Goal: Obtain resource: Obtain resource

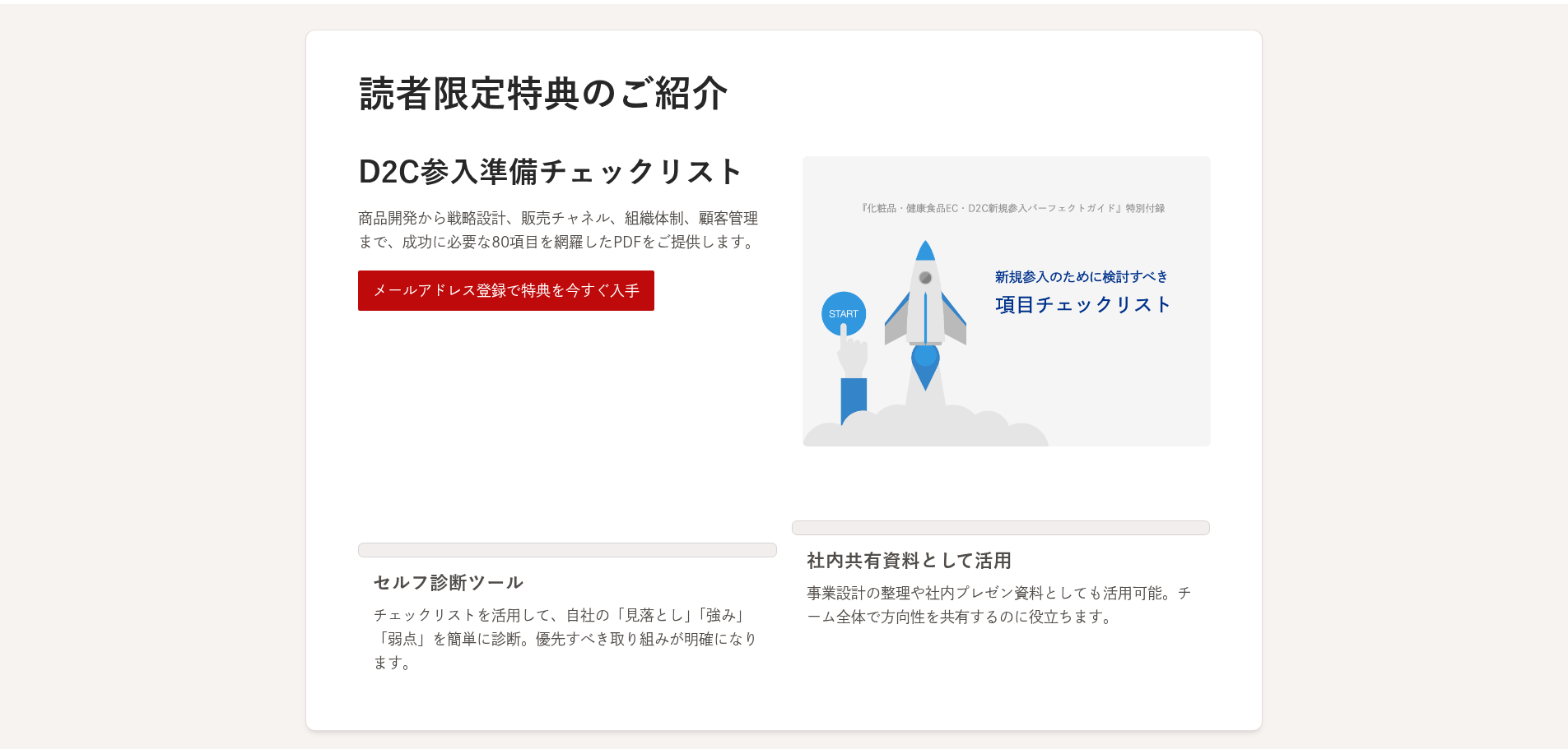
scroll to position [823, 0]
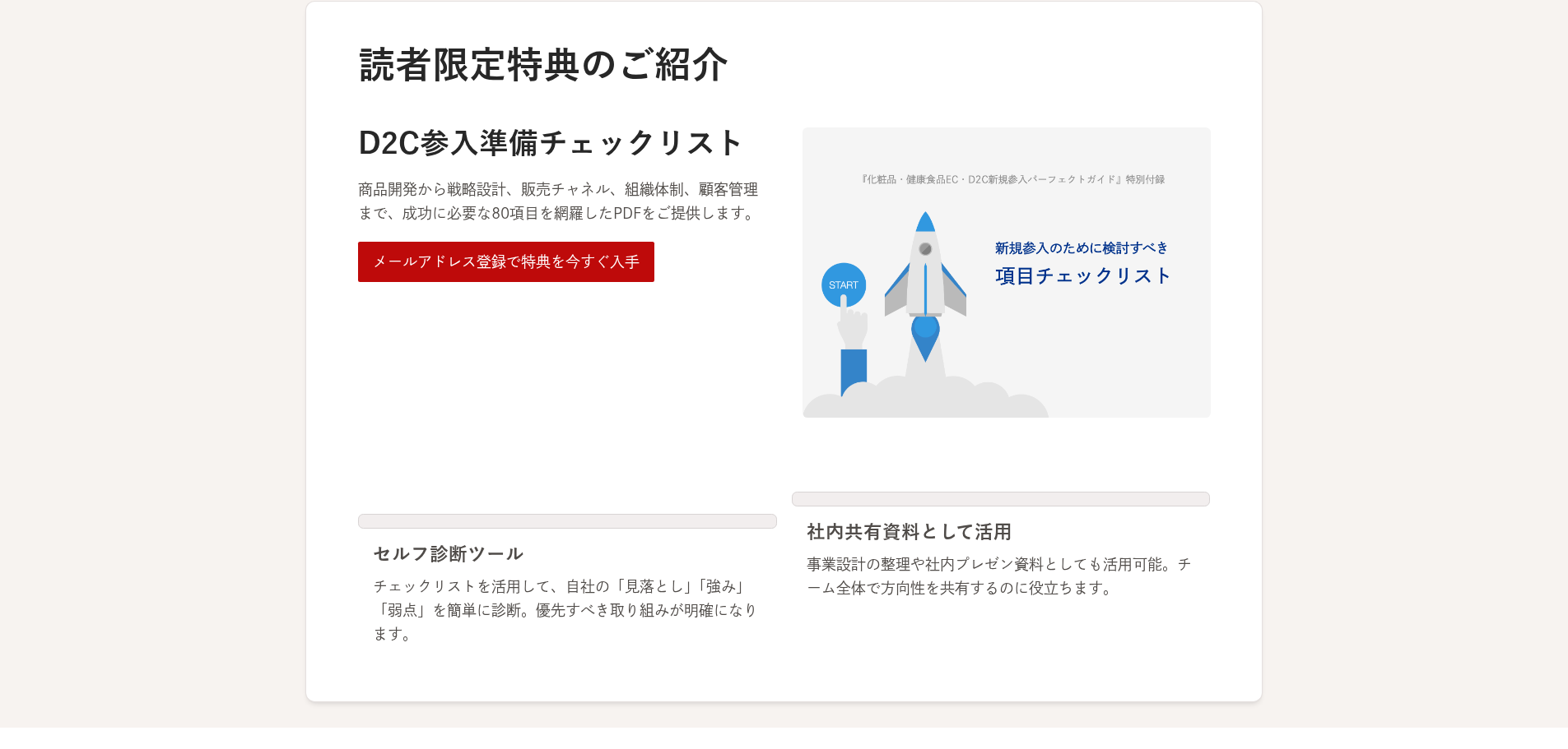
click at [482, 254] on div "メールアドレス登録で特典を今すぐ入手" at bounding box center [506, 261] width 267 height 24
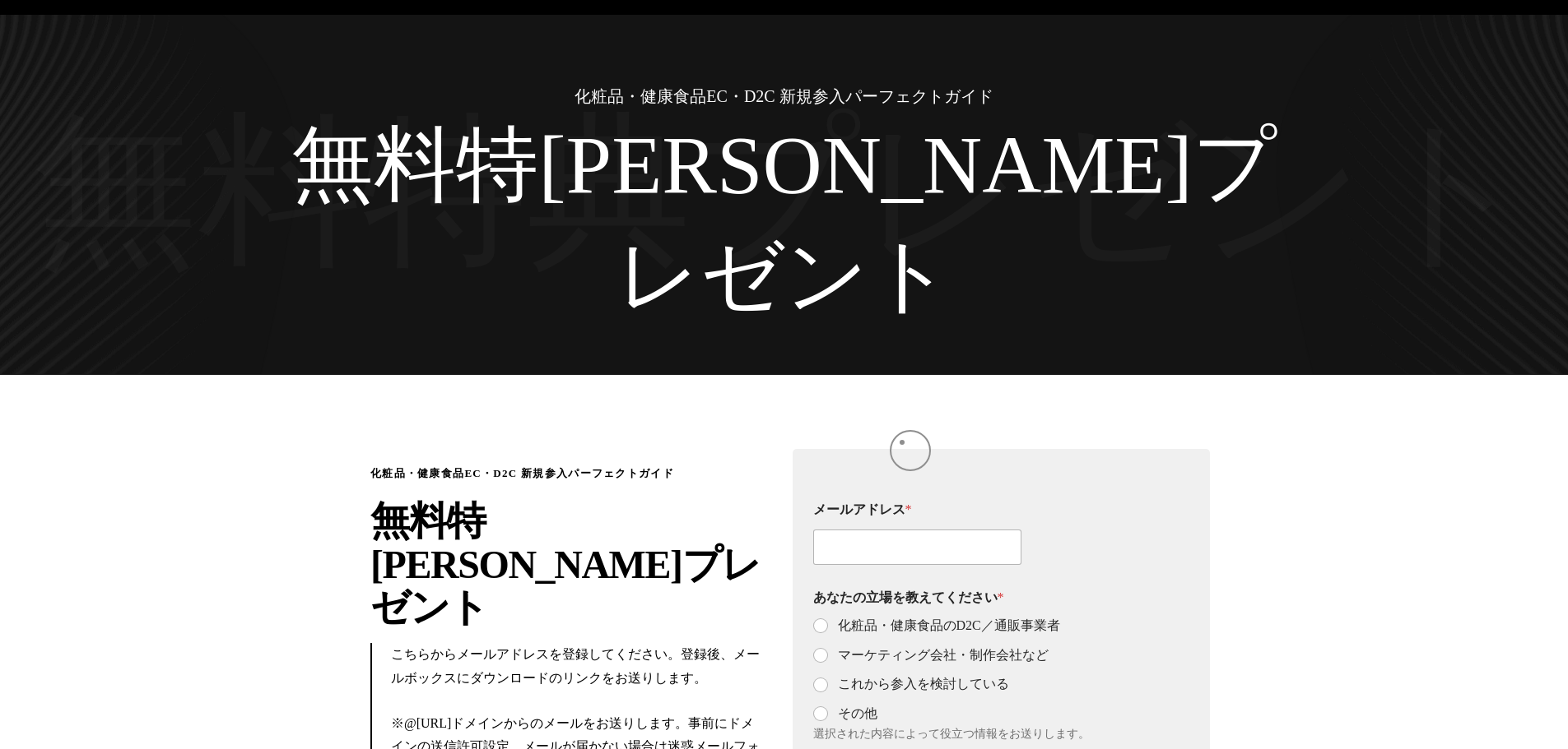
scroll to position [83, 0]
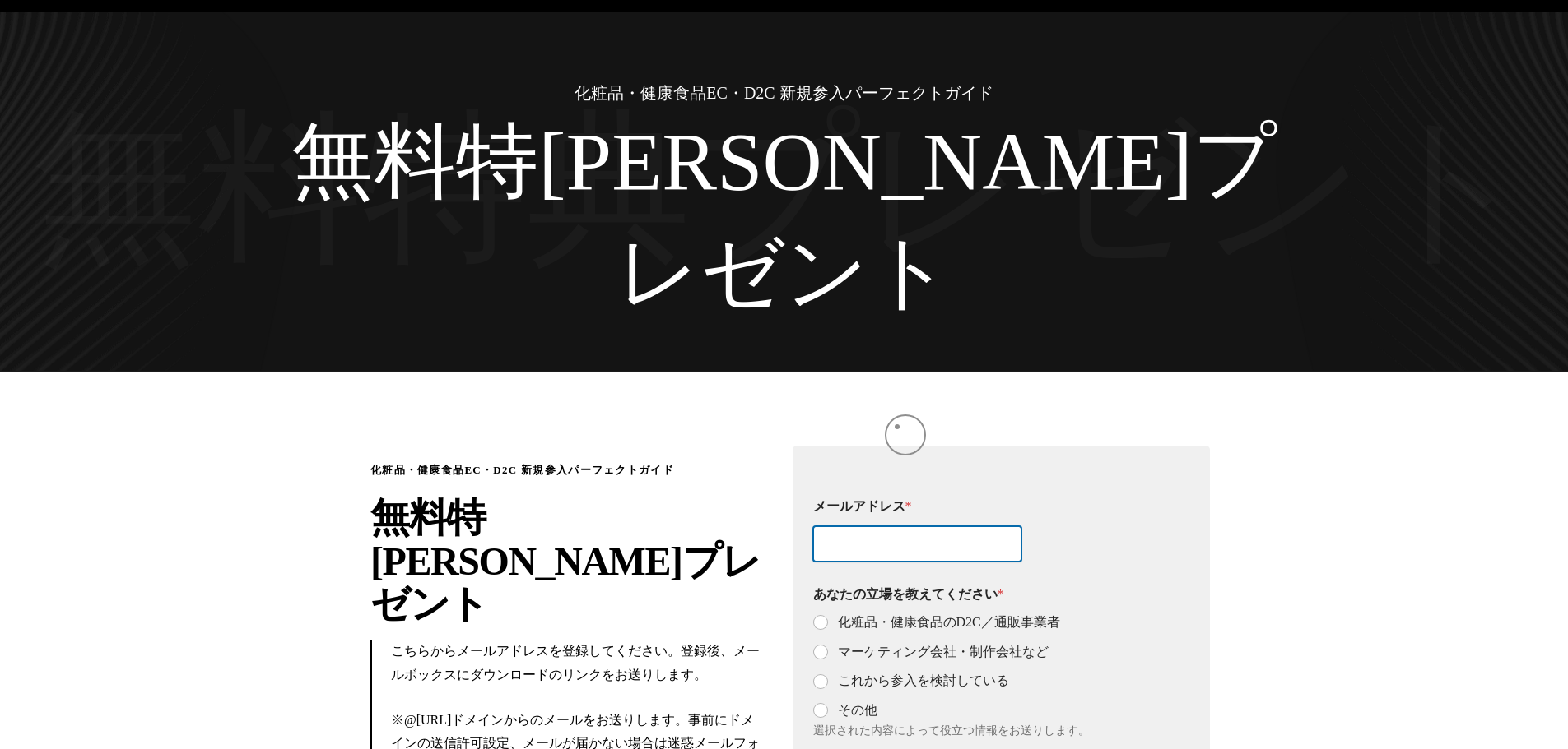
click at [897, 526] on input "メールアドレス *" at bounding box center [918, 544] width 209 height 36
type input "tamura.ik@astena-hd.com"
click at [824, 616] on input "化粧品・健康食品のD2C／通販事業者" at bounding box center [821, 623] width 13 height 13
radio input "true"
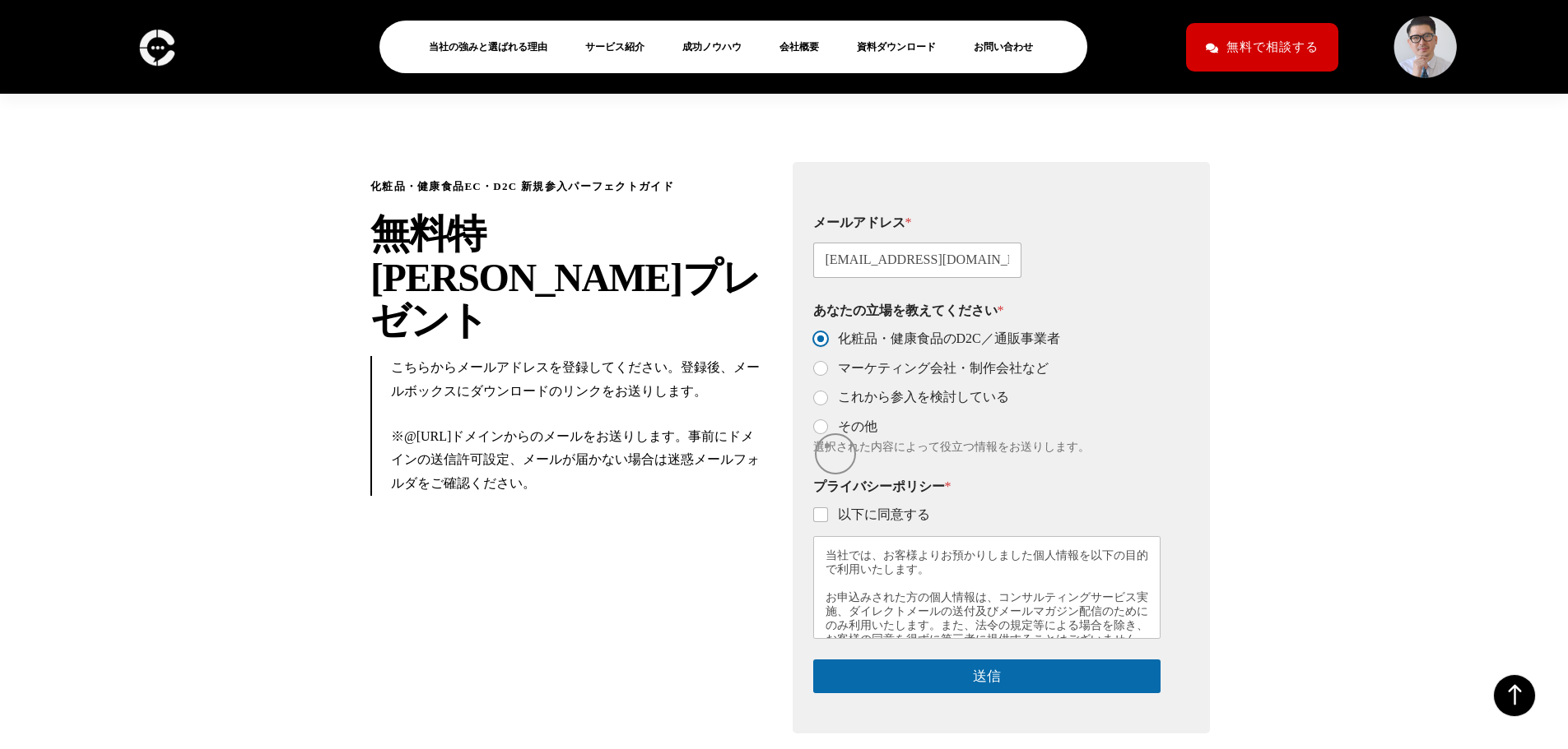
scroll to position [370, 0]
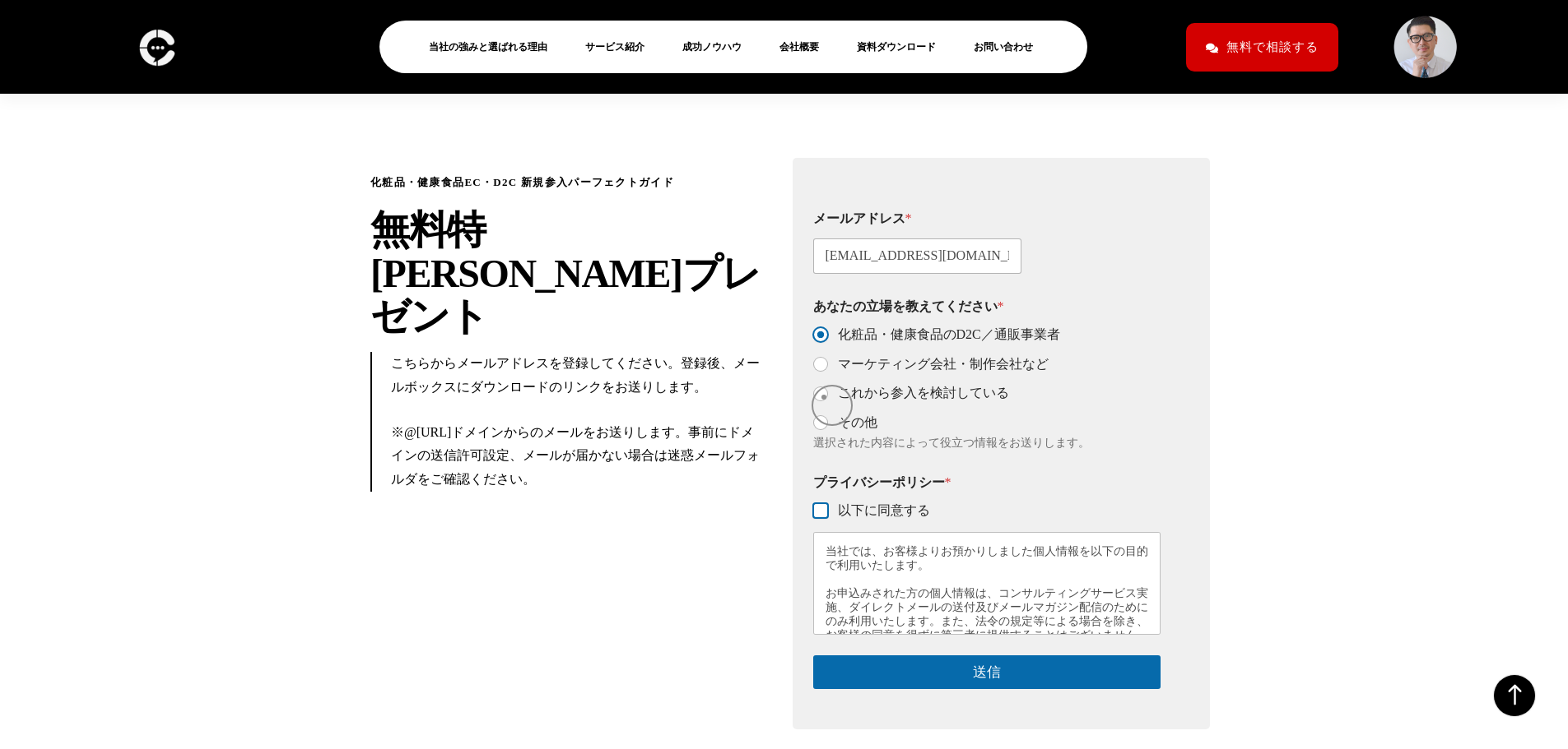
click at [823, 505] on input "以下に同意する" at bounding box center [821, 512] width 13 height 13
checkbox input "true"
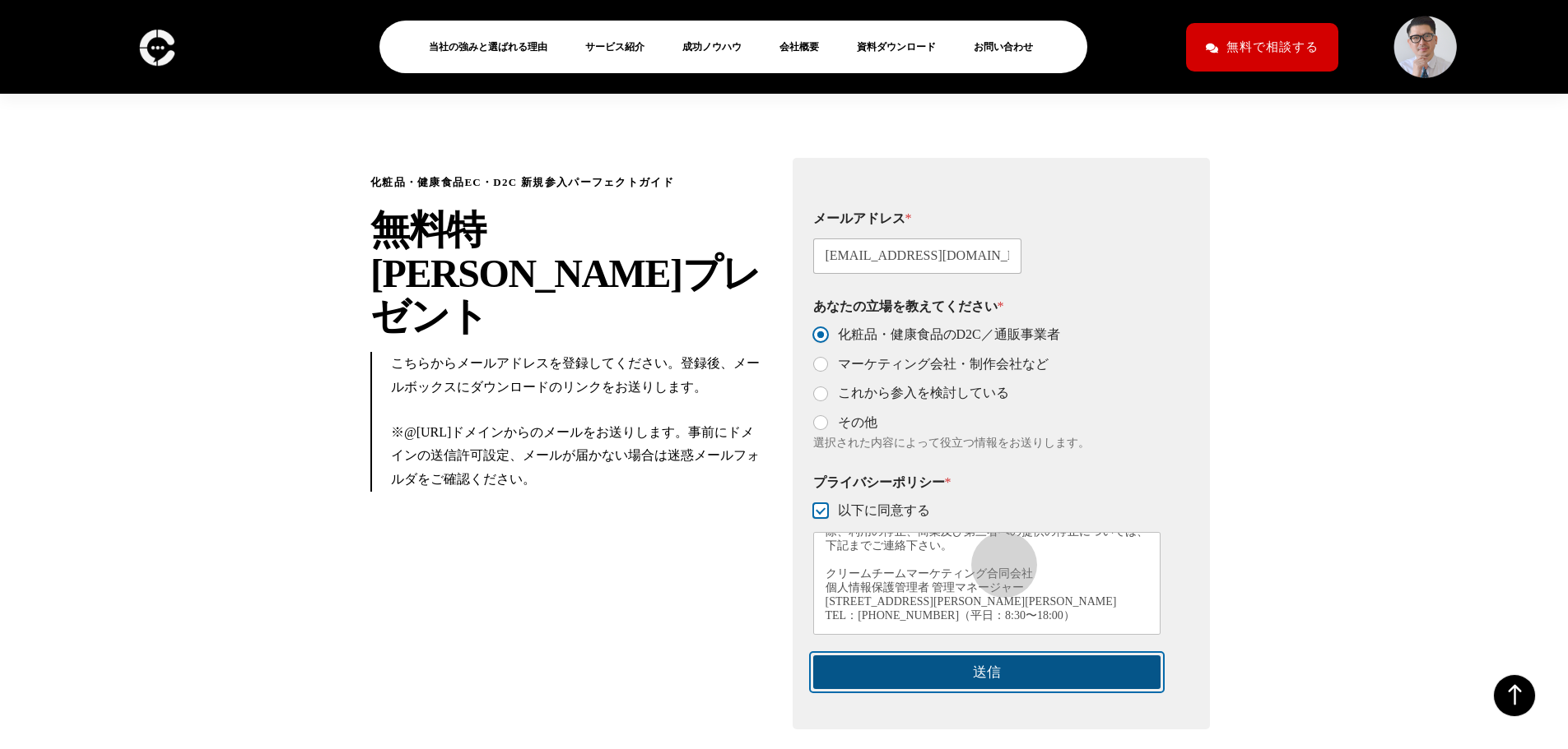
click at [995, 656] on button "送信" at bounding box center [987, 672] width 348 height 34
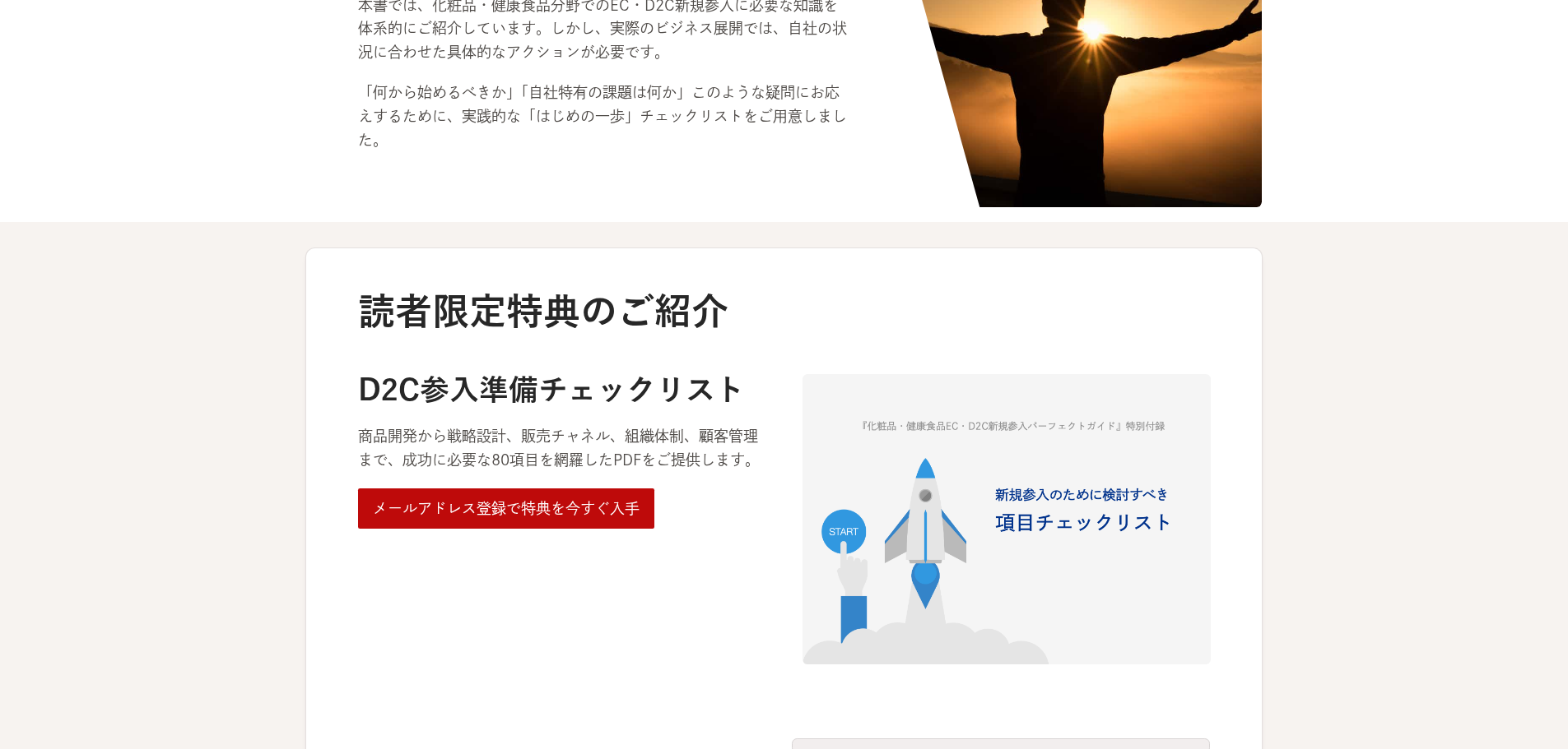
scroll to position [905, 0]
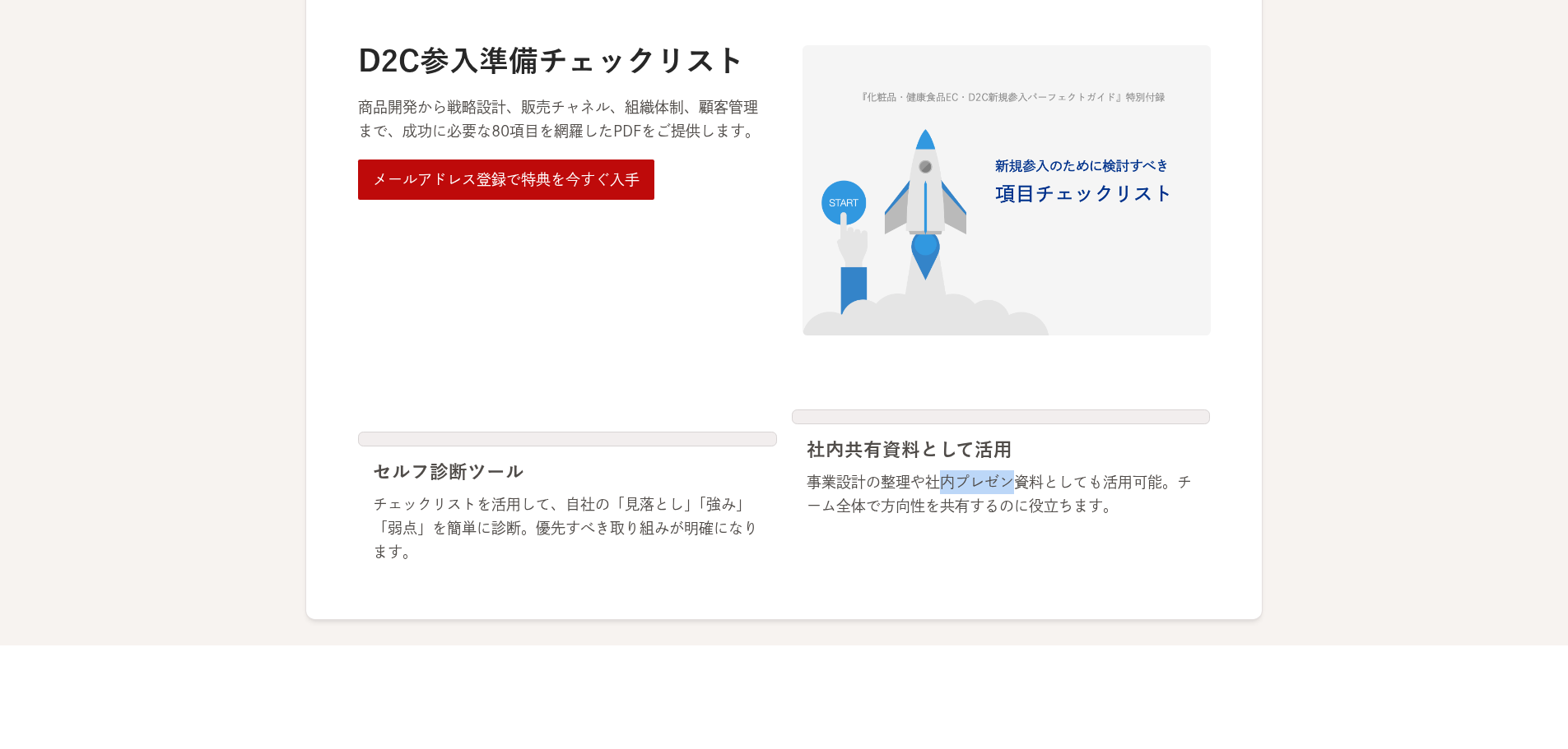
drag, startPoint x: 943, startPoint y: 469, endPoint x: 1009, endPoint y: 493, distance: 70.2
click at [1013, 494] on div "社内共有資料として活用 事業設計の整理や社内プレゼン資料としても活用可能。チーム全体で方向性を共有するのに役立ちます。" at bounding box center [1000, 478] width 389 height 80
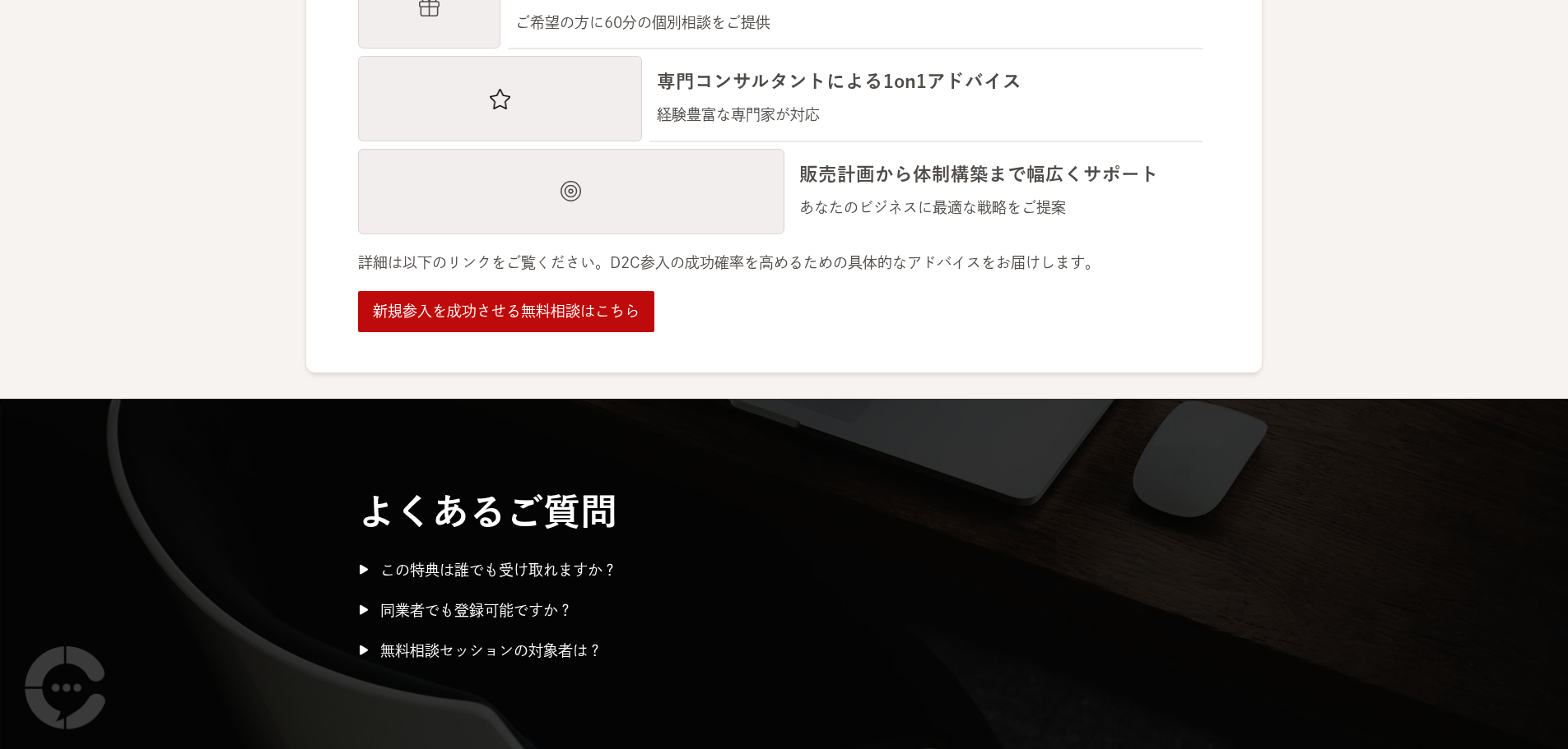
scroll to position [2329, 0]
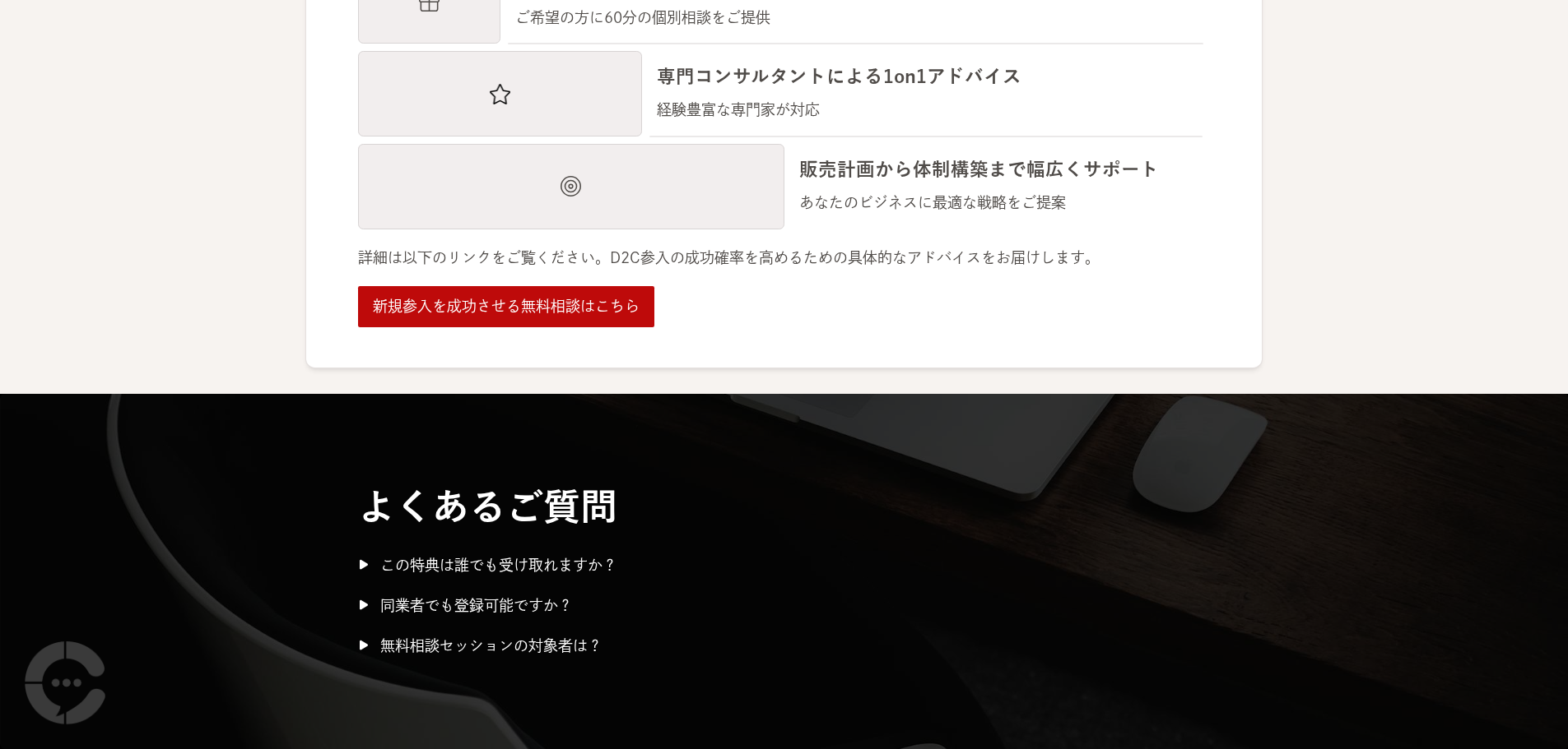
click at [217, 283] on div "さらに充実のサポート体制 無料スタートアップ相談セッション ご希望の方に60分の個別相談をご提供 専門コンサルタントによる1on1アドバイス 経験豊富な専門家…" at bounding box center [784, 105] width 1568 height 578
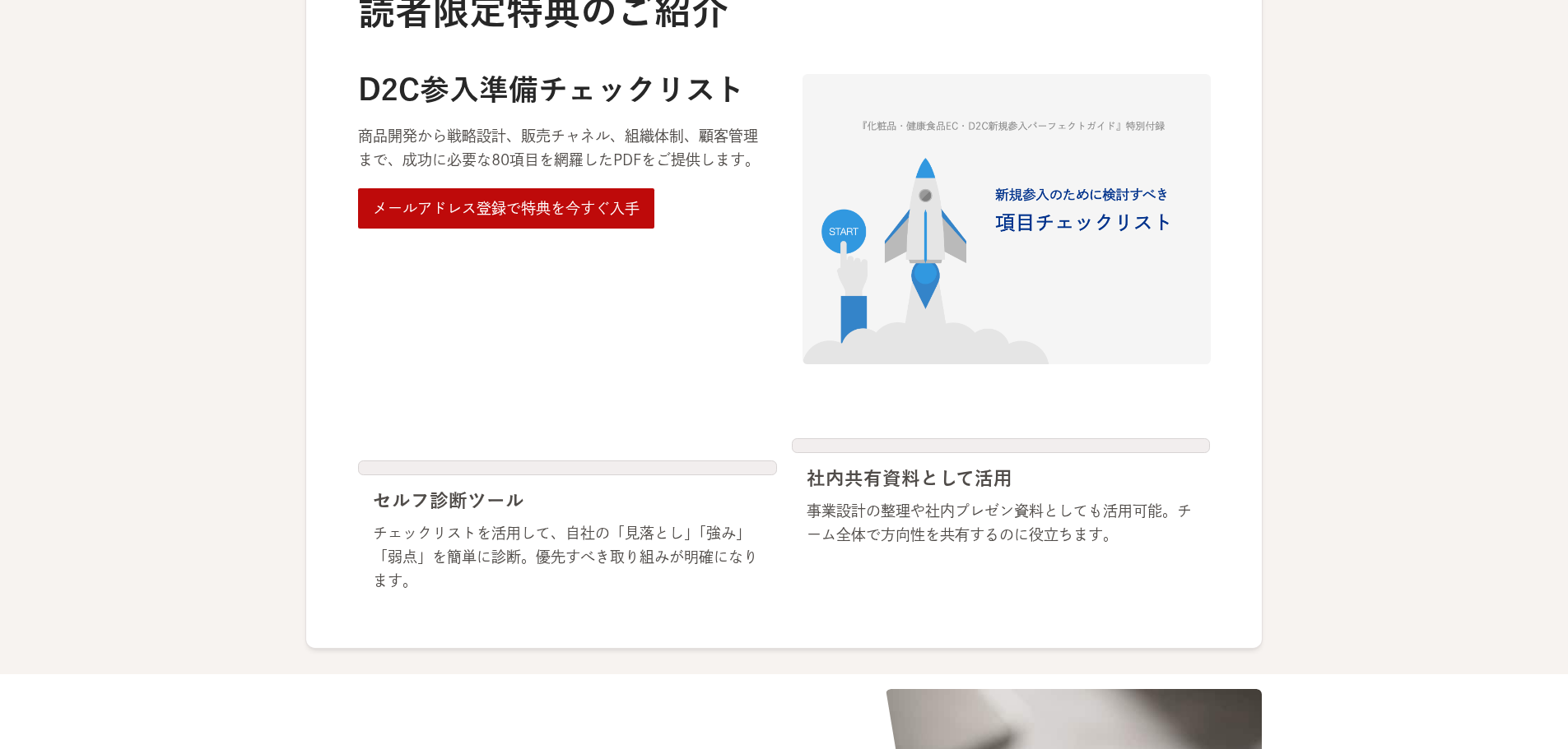
scroll to position [848, 0]
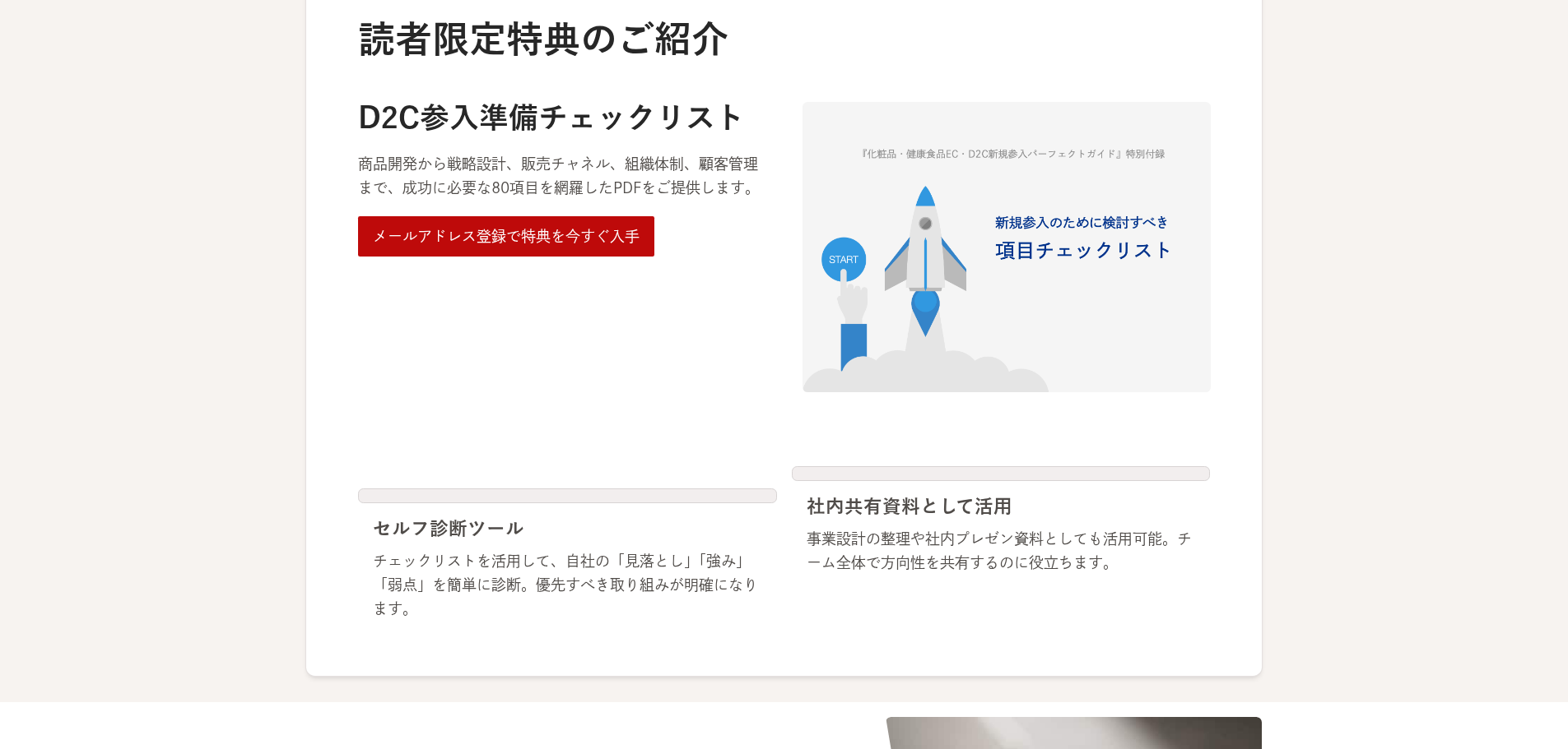
click at [540, 239] on div "メールアドレス登録で特典を今すぐ入手" at bounding box center [506, 236] width 267 height 24
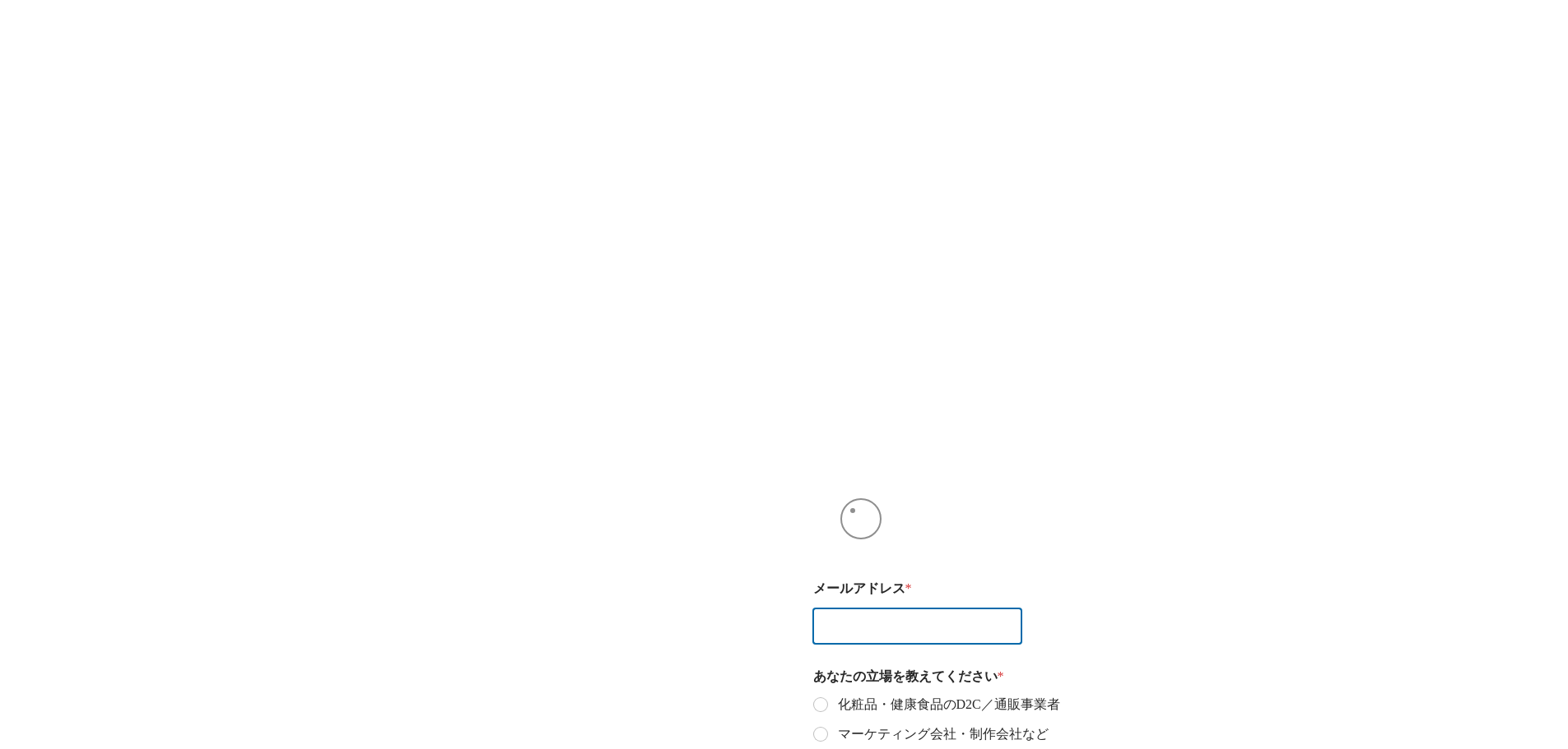
drag, startPoint x: 0, startPoint y: 0, endPoint x: 852, endPoint y: 511, distance: 993.5
click at [852, 609] on input "メールアドレス *" at bounding box center [918, 626] width 209 height 36
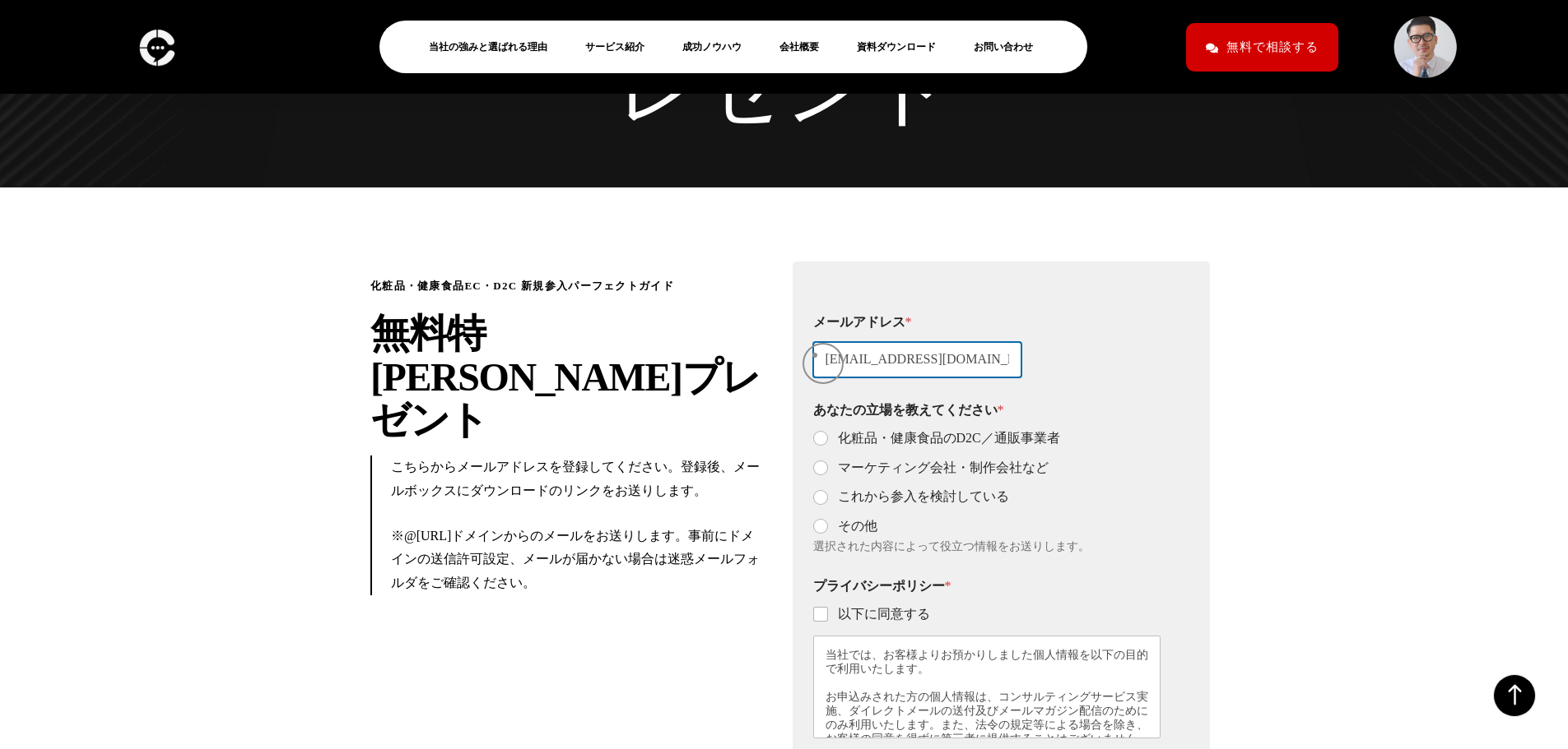
scroll to position [268, 0]
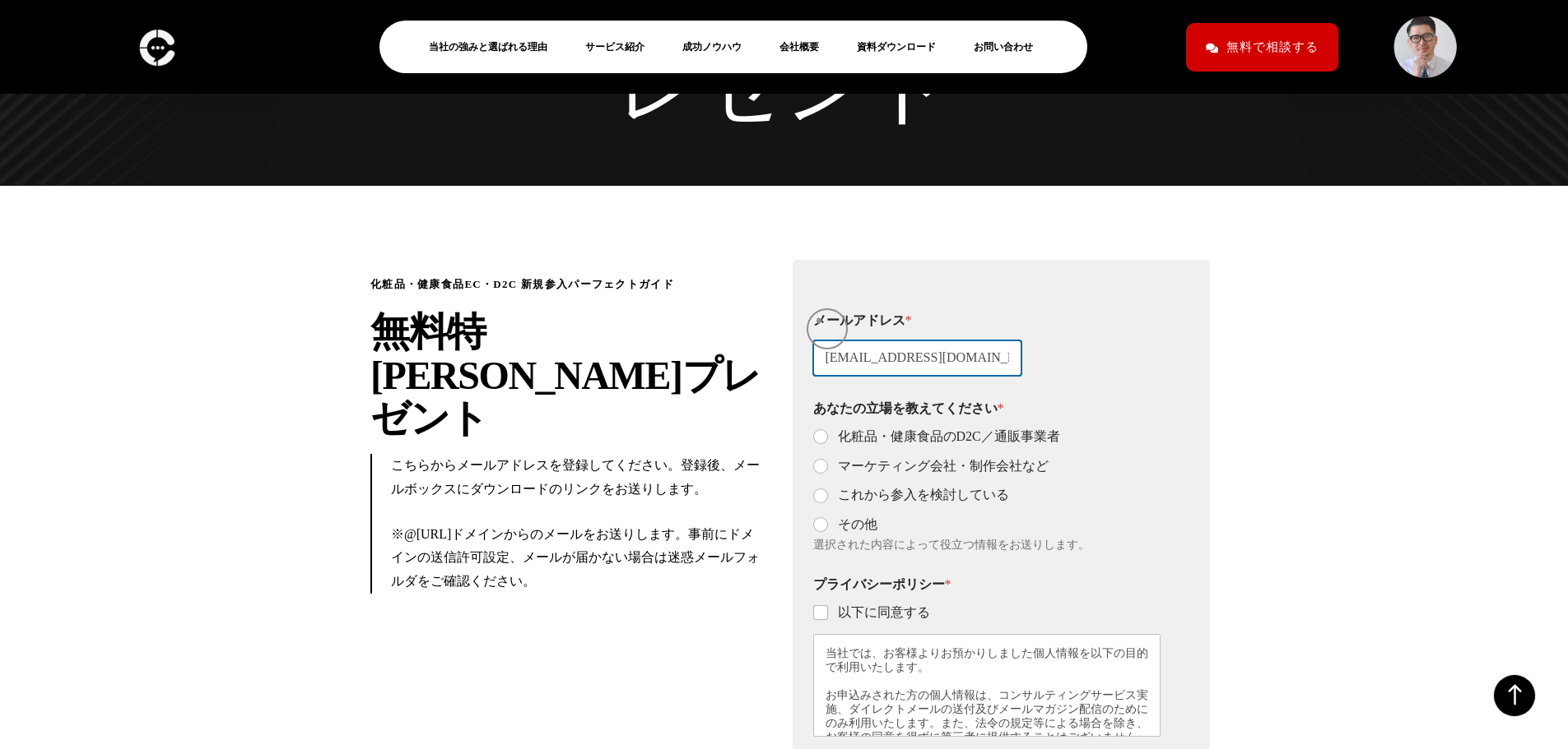
type input "[EMAIL_ADDRESS][DOMAIN_NAME]"
click at [819, 400] on fieldset "あなたの立場を教えてください * 化粧品・健康食品のD2C／通販事業者 マーケティング会社・制作会社など これから参入を検討している その他 選択された内容に…" at bounding box center [987, 476] width 348 height 152
click at [819, 431] on input "化粧品・健康食品のD2C／通販事業者" at bounding box center [821, 438] width 13 height 13
radio input "true"
click at [822, 607] on input "以下に同意する" at bounding box center [821, 614] width 13 height 13
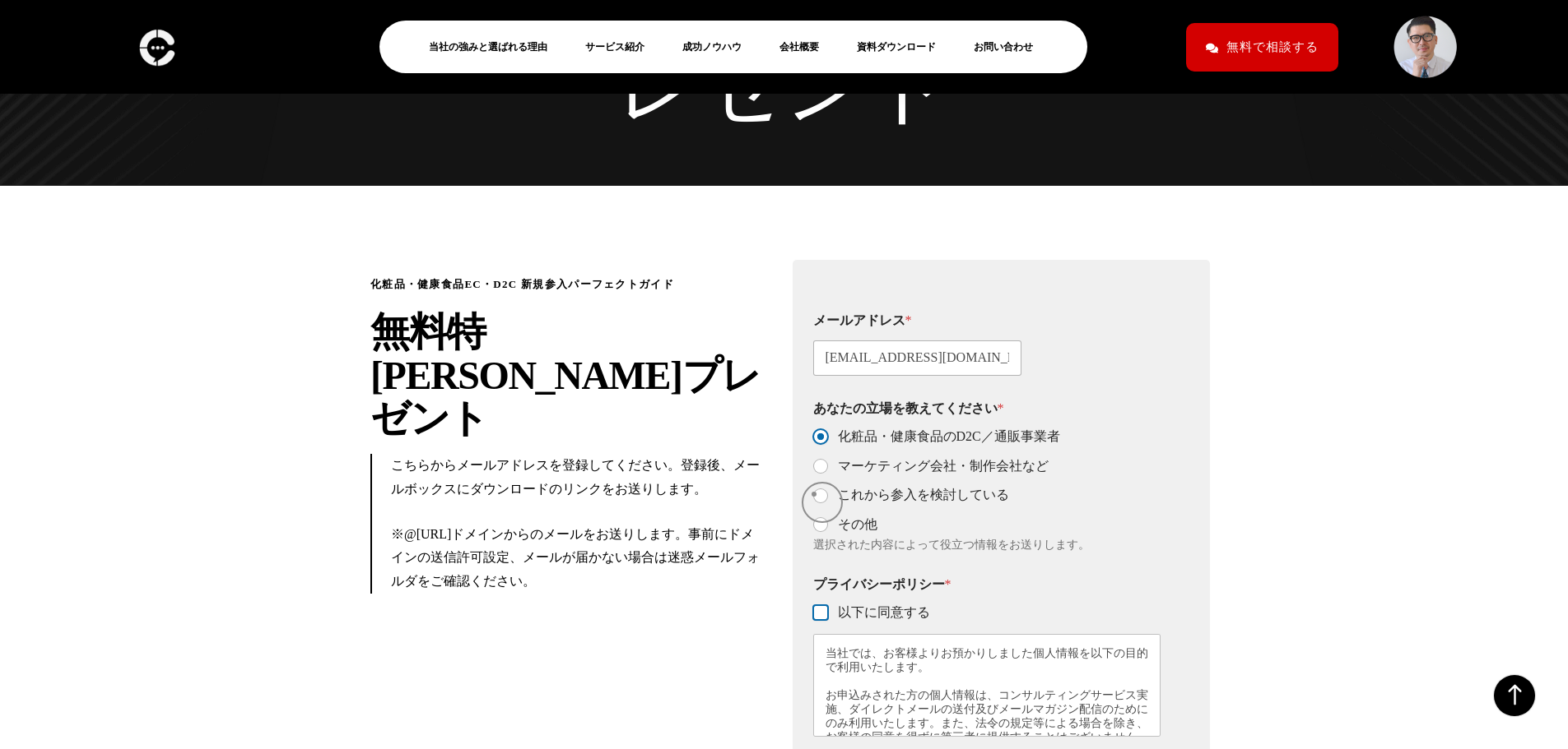
checkbox input "true"
